Goal: Find specific page/section: Find specific page/section

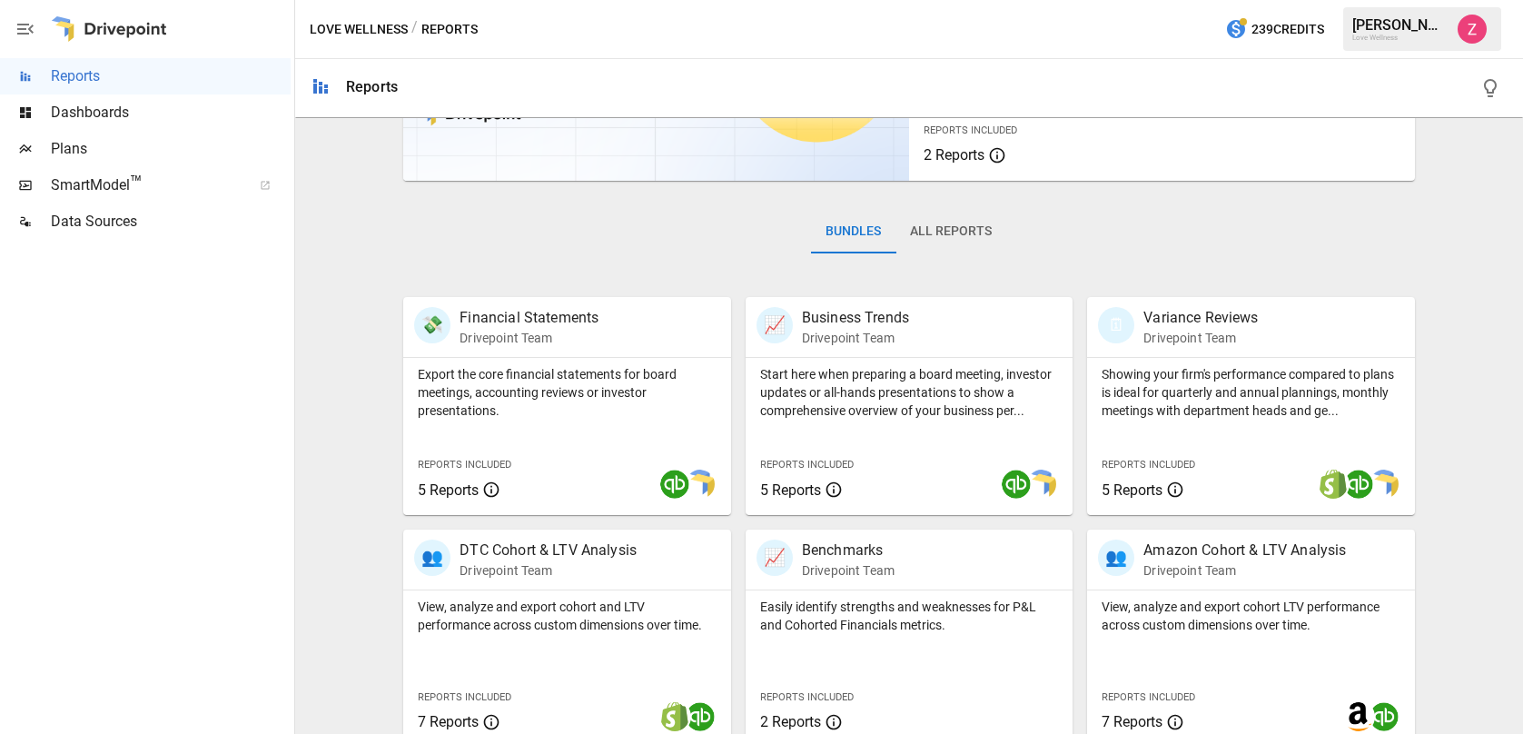
scroll to position [441, 0]
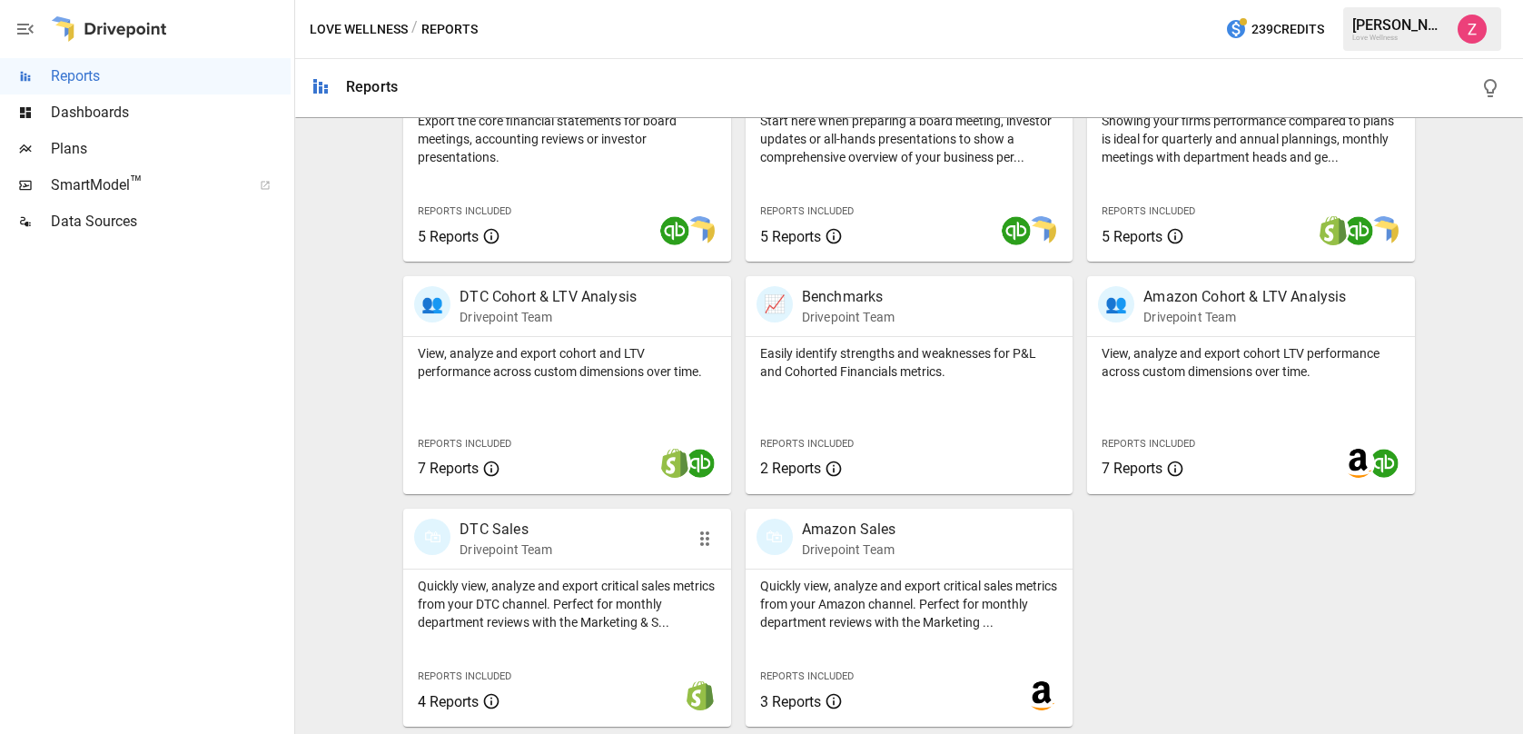
click at [545, 545] on p "Drivepoint Team" at bounding box center [506, 549] width 93 height 18
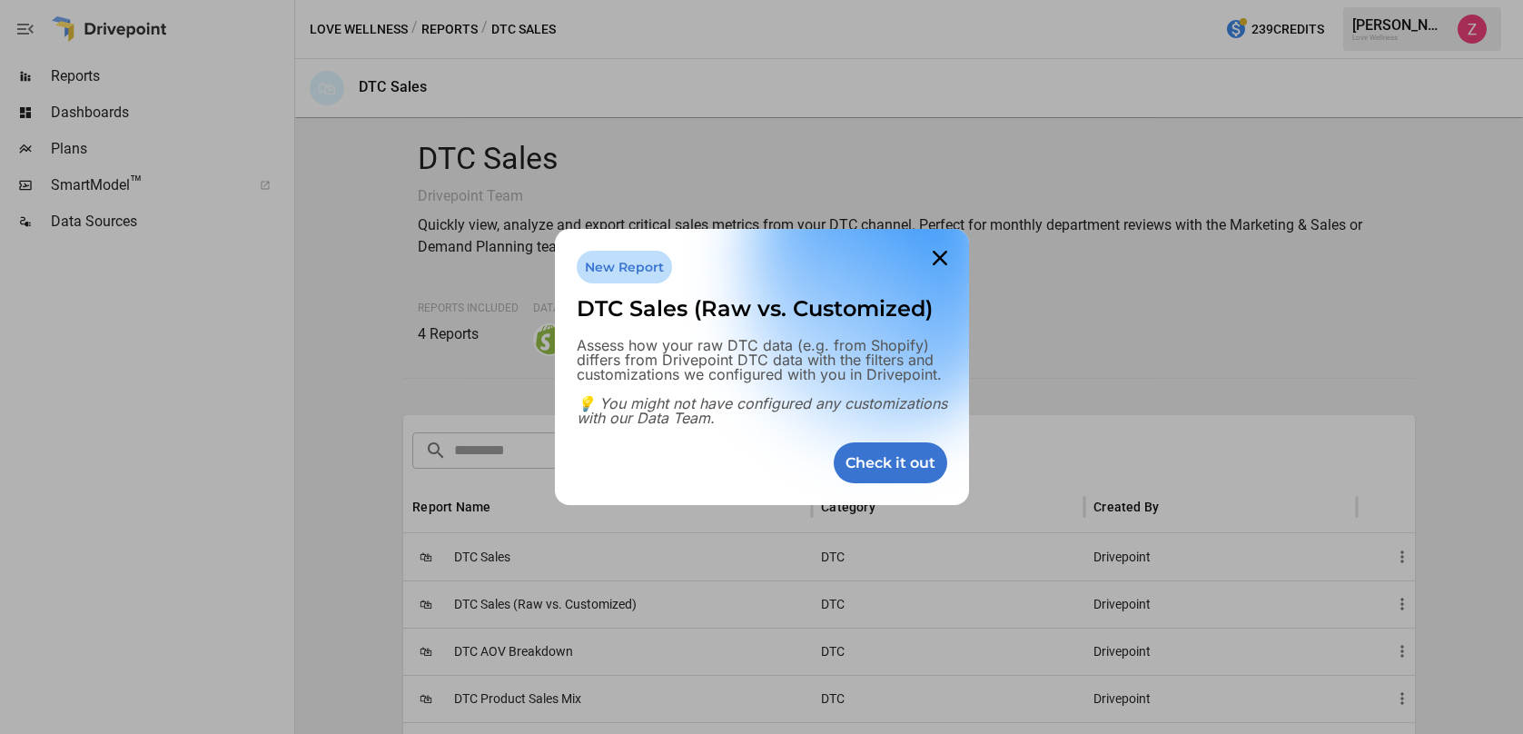
click at [1152, 239] on div at bounding box center [761, 367] width 1523 height 734
click at [942, 256] on icon at bounding box center [940, 258] width 36 height 36
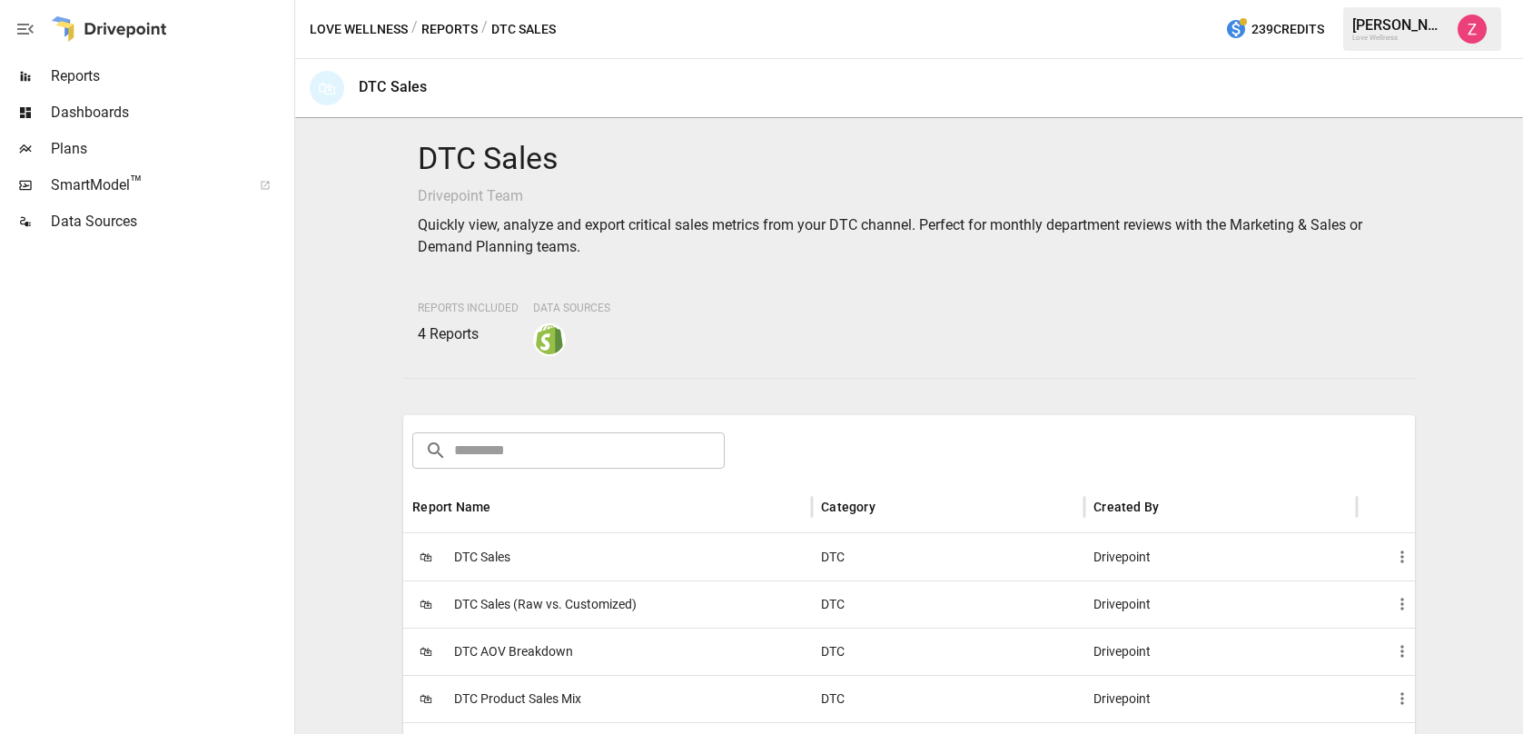
scroll to position [176, 0]
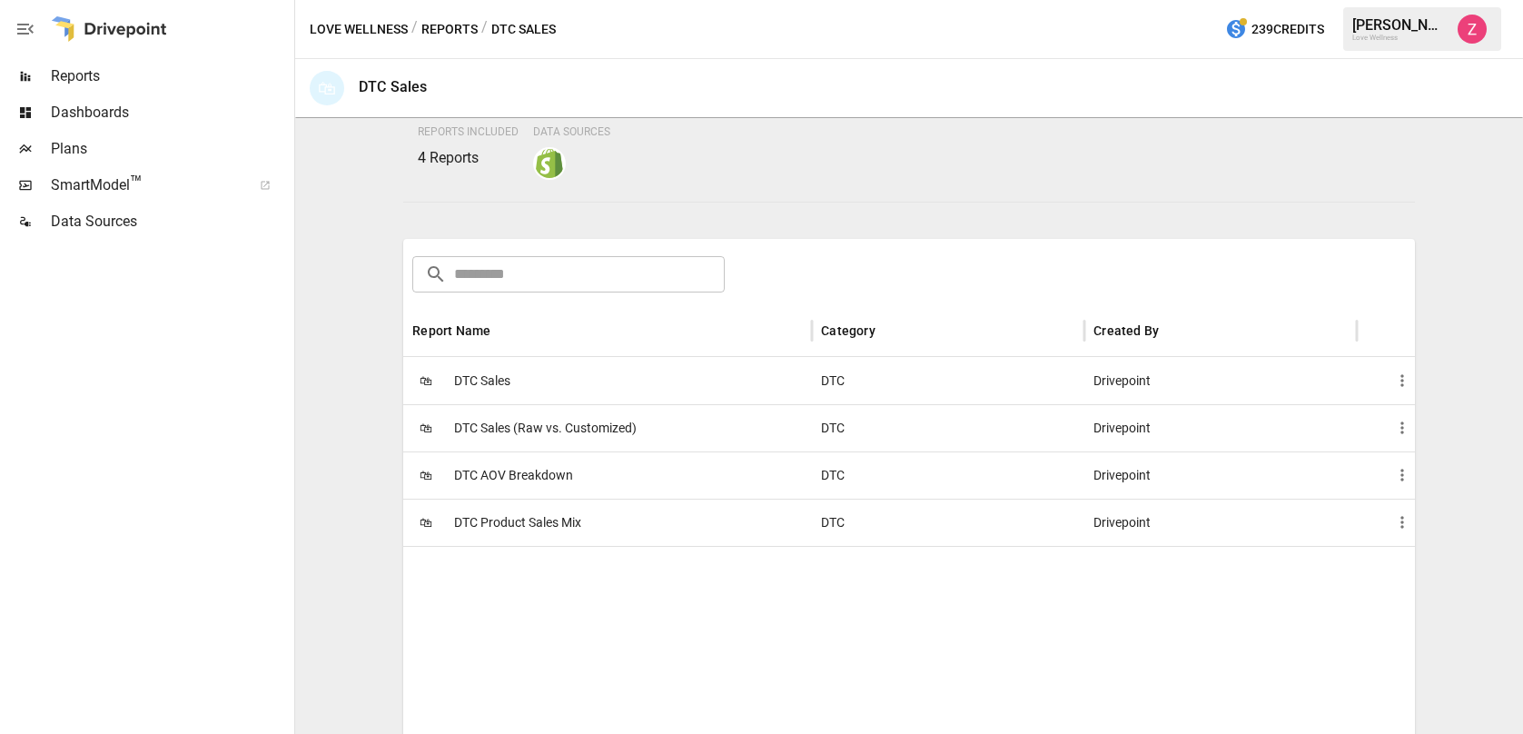
click at [657, 379] on div "🛍 DTC Sales" at bounding box center [607, 380] width 409 height 47
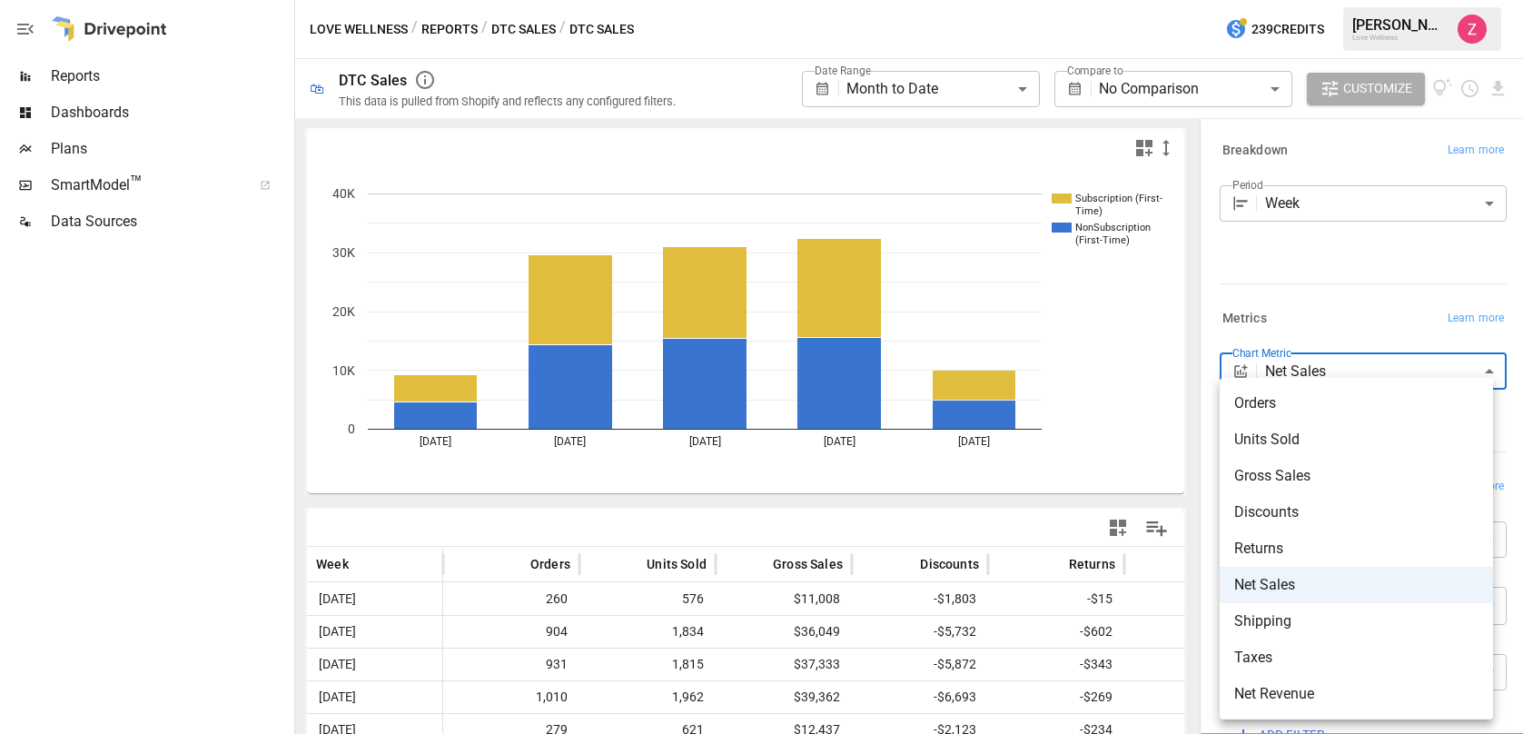
click at [1357, 0] on body "**********" at bounding box center [761, 0] width 1523 height 0
click at [1292, 282] on div at bounding box center [761, 367] width 1523 height 734
